Goal: Navigation & Orientation: Find specific page/section

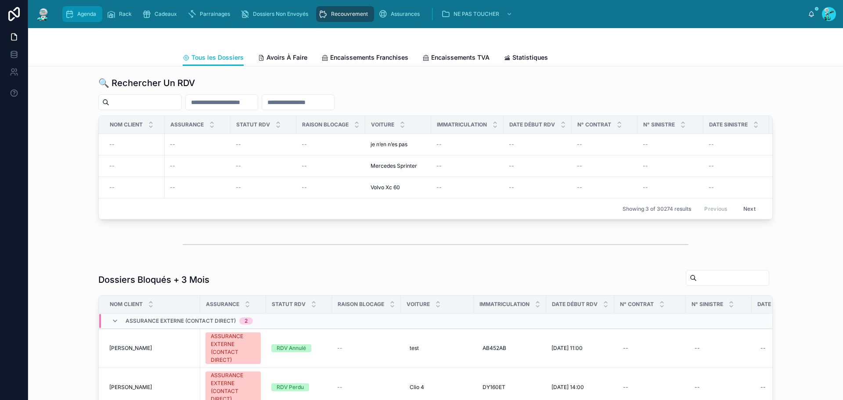
click at [68, 13] on icon "scrollable content" at bounding box center [69, 14] width 9 height 9
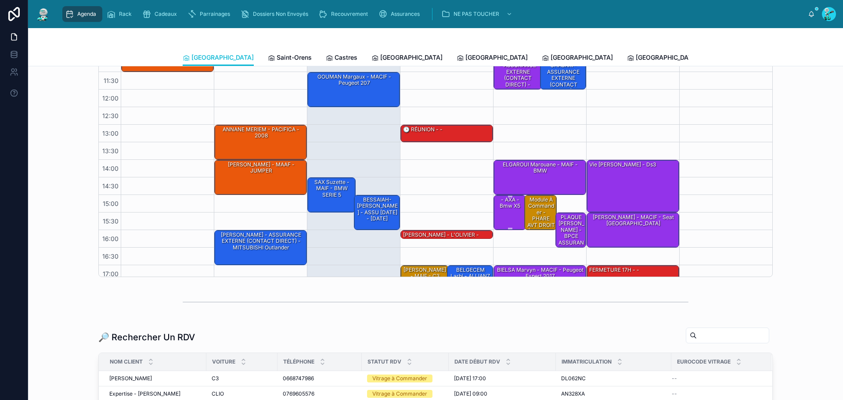
scroll to position [7, 0]
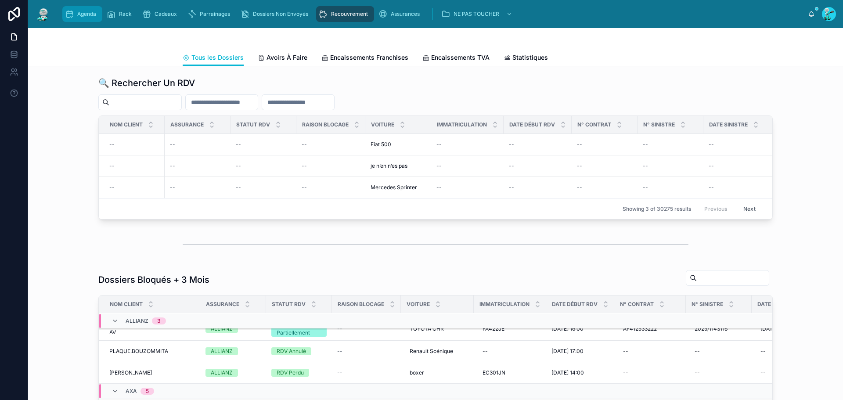
scroll to position [345, 0]
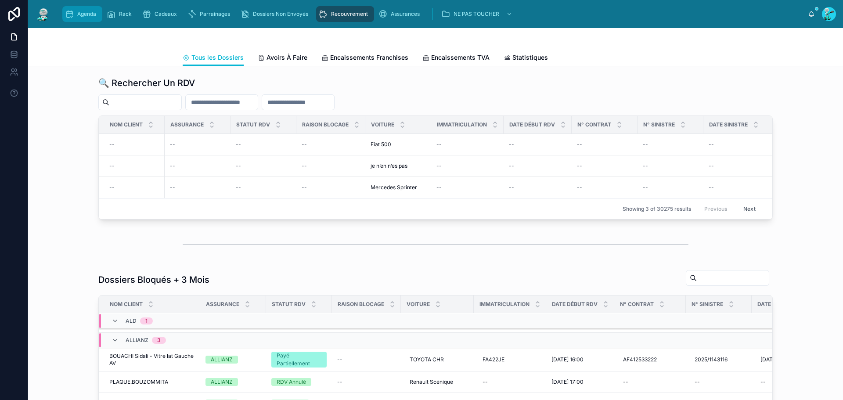
click at [82, 14] on span "Agenda" at bounding box center [86, 14] width 19 height 7
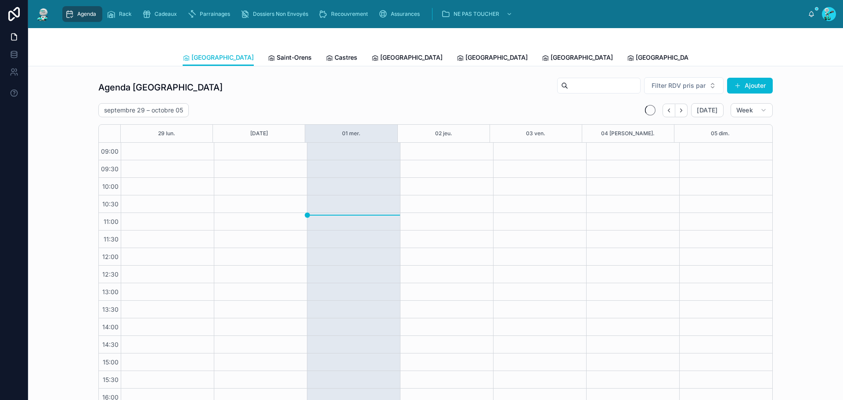
scroll to position [50, 0]
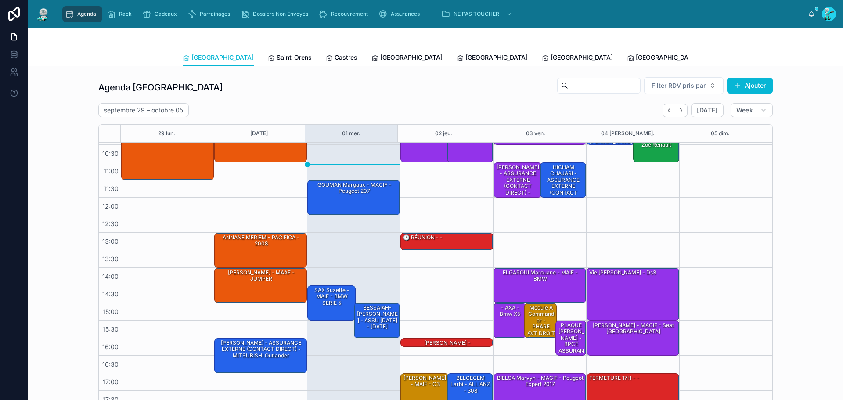
click at [337, 186] on div "GOUMAN Margaux - MACIF - Peugeot 207" at bounding box center [354, 188] width 90 height 14
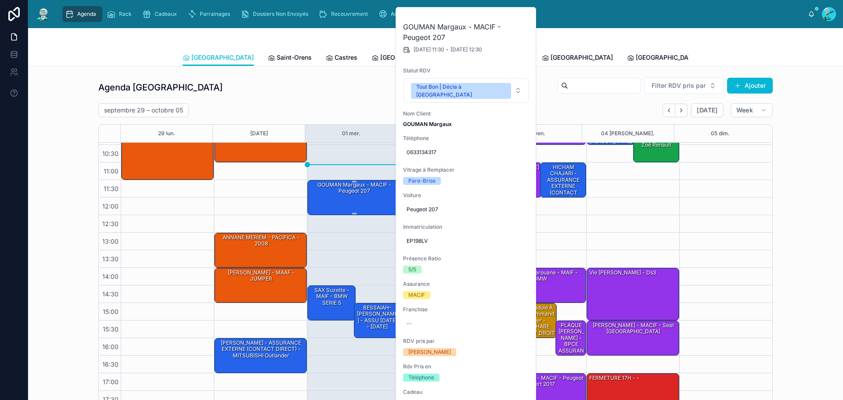
click at [337, 186] on div "GOUMAN Margaux - MACIF - Peugeot 207" at bounding box center [354, 188] width 90 height 14
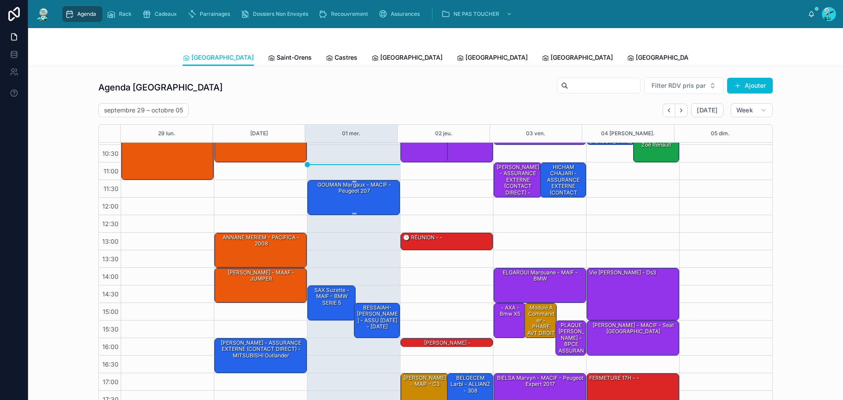
click at [337, 186] on div "GOUMAN Margaux - MACIF - Peugeot 207" at bounding box center [354, 188] width 90 height 14
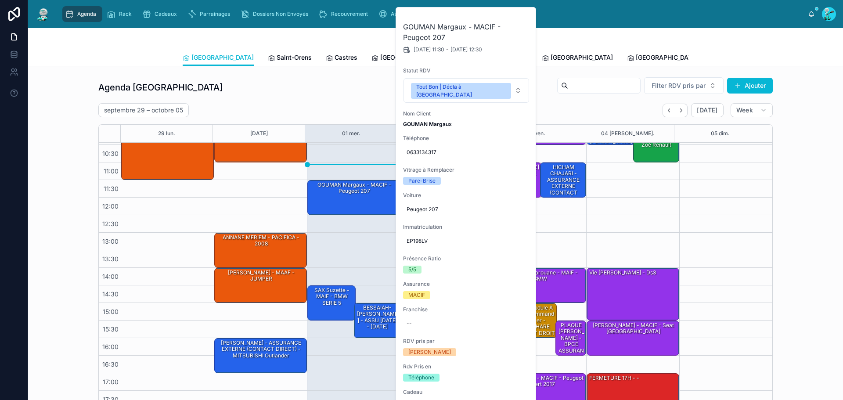
click at [565, 38] on div at bounding box center [436, 38] width 506 height 21
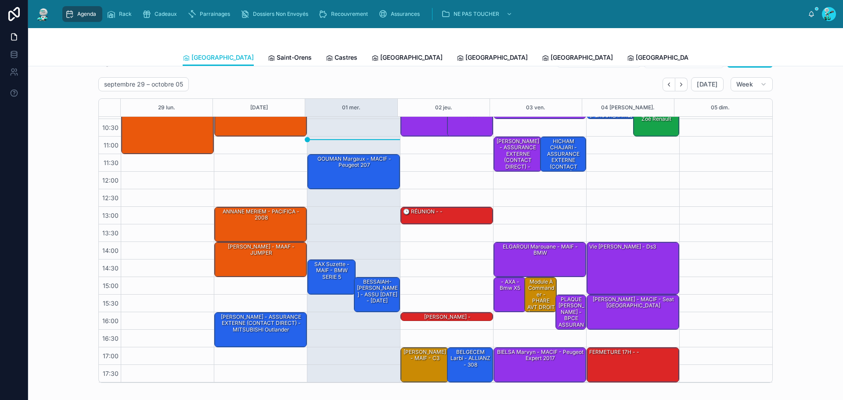
scroll to position [24, 0]
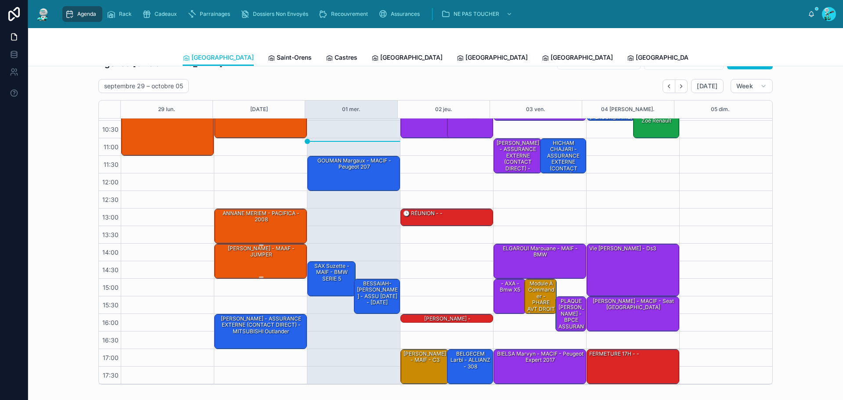
click at [252, 254] on div "[PERSON_NAME] - MAAF - JUMPER" at bounding box center [261, 260] width 90 height 33
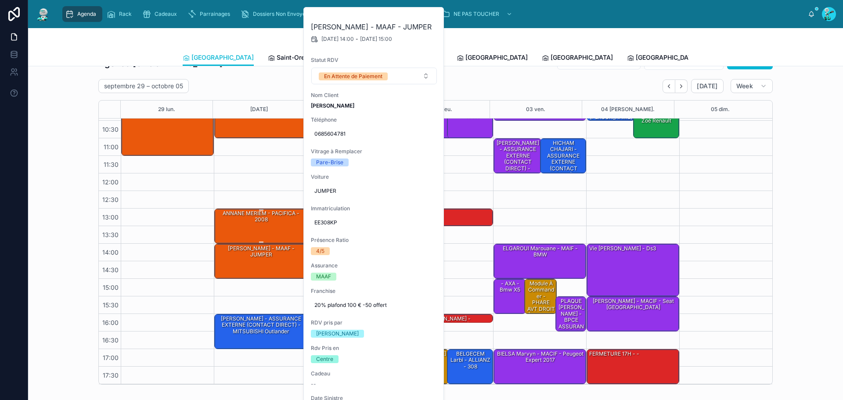
click at [259, 226] on div "ANNANE MERIEM - PACIFICA - 2008" at bounding box center [261, 225] width 90 height 33
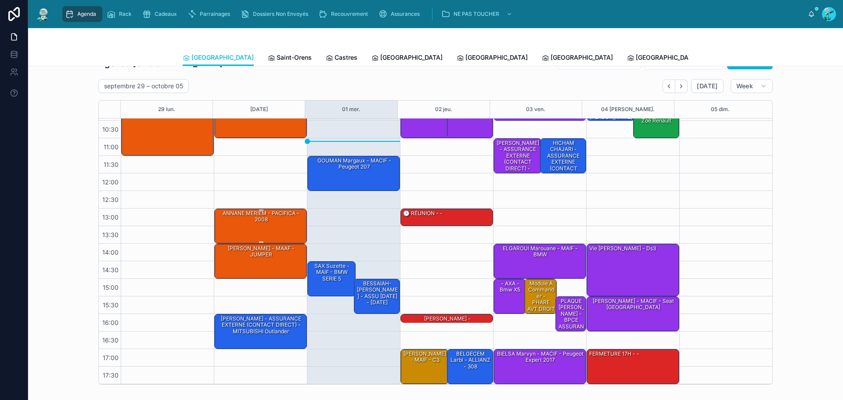
click at [259, 226] on div "ANNANE MERIEM - PACIFICA - 2008" at bounding box center [261, 225] width 90 height 33
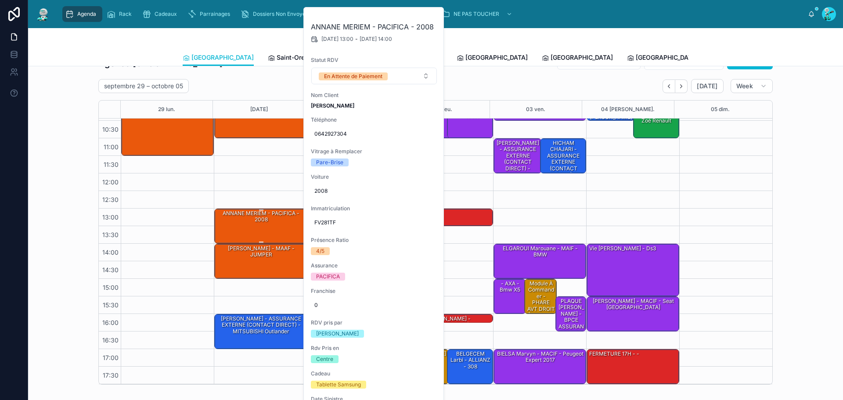
click at [259, 226] on div "ANNANE MERIEM - PACIFICA - 2008" at bounding box center [261, 225] width 90 height 33
